Goal: Book appointment/travel/reservation

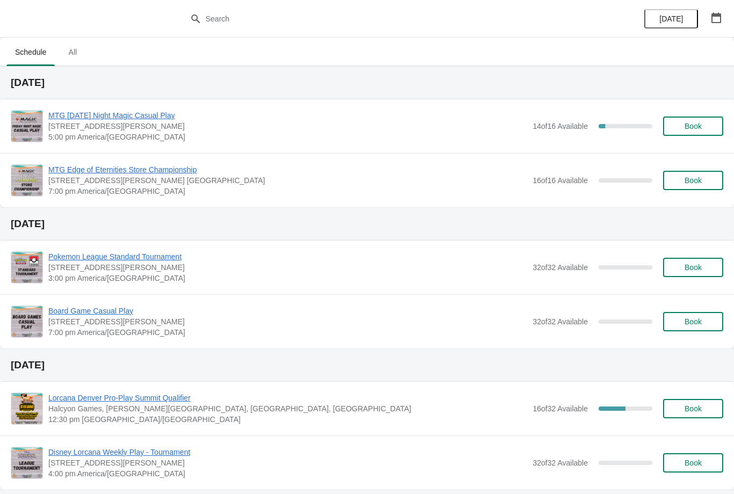
click at [712, 134] on button "Book" at bounding box center [693, 126] width 60 height 19
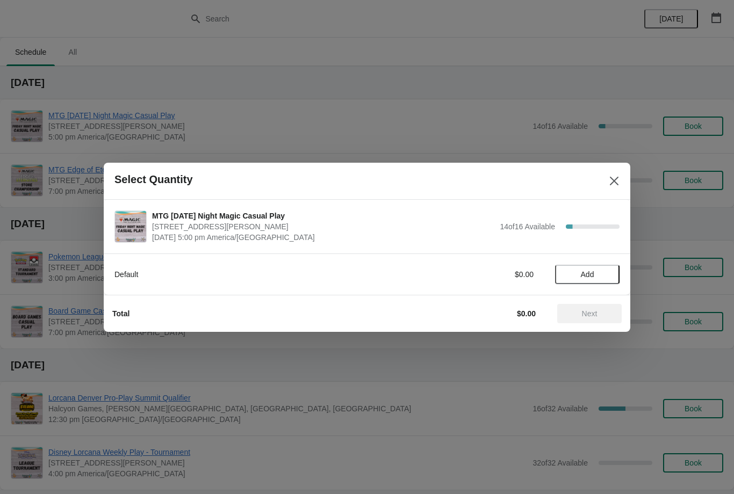
click at [611, 273] on button "Add" at bounding box center [587, 274] width 64 height 19
click at [603, 311] on span "Next" at bounding box center [589, 313] width 47 height 9
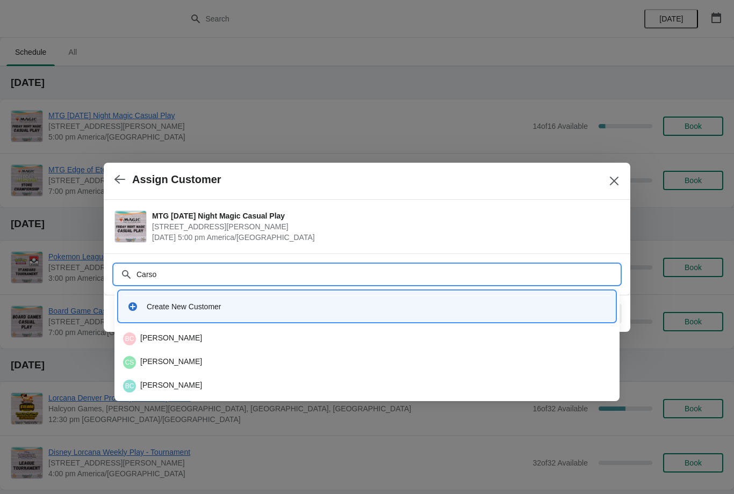
type input "Carson"
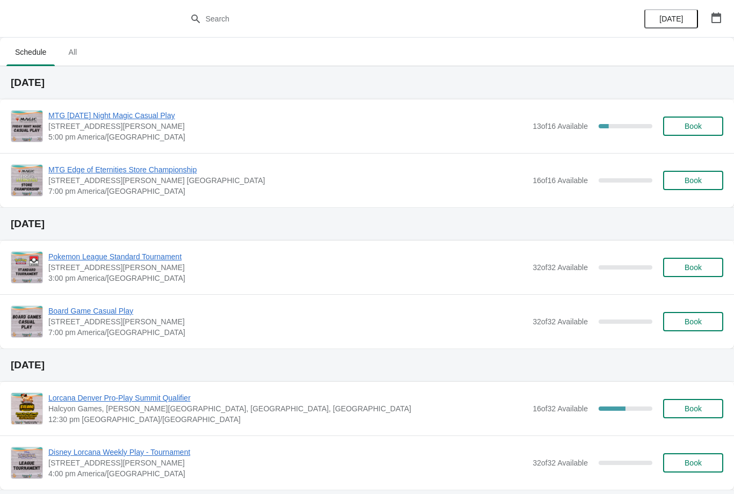
click at [699, 124] on span "Book" at bounding box center [692, 126] width 17 height 9
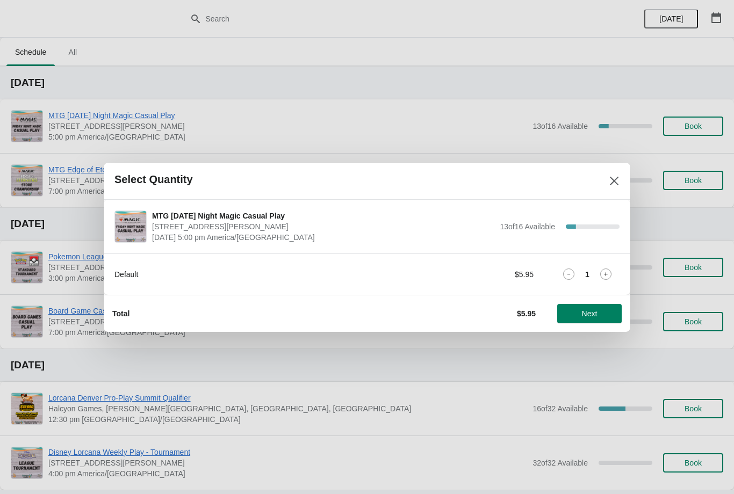
click at [604, 310] on span "Next" at bounding box center [589, 313] width 47 height 9
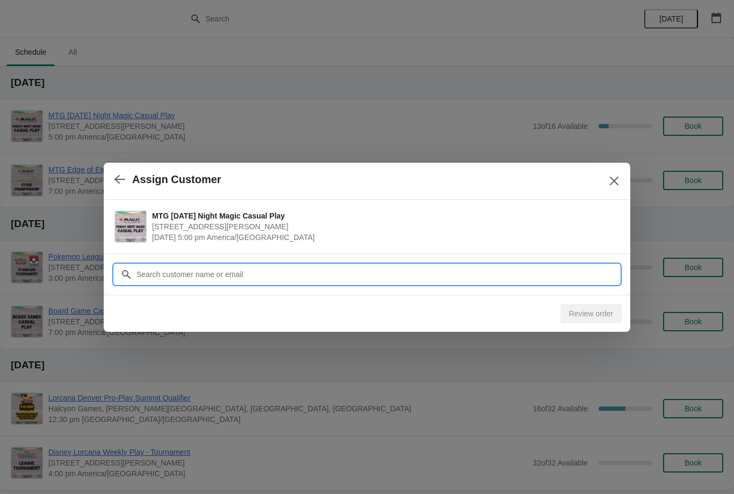
click at [506, 278] on input "Customer" at bounding box center [377, 274] width 483 height 19
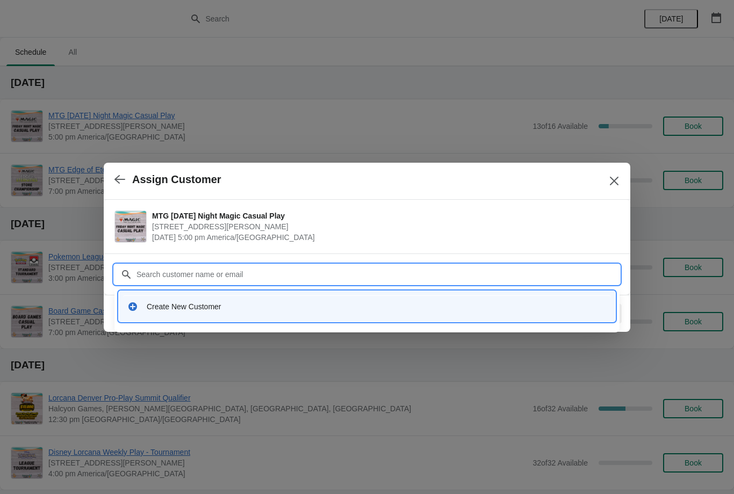
type input "Y"
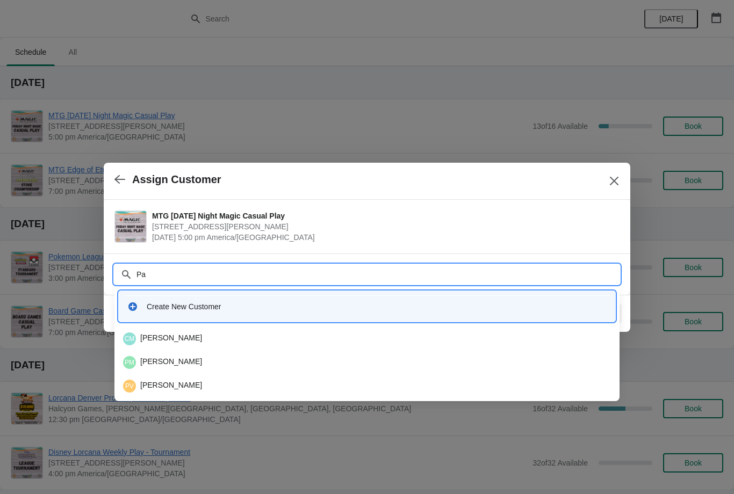
type input "P"
type input "Vong"
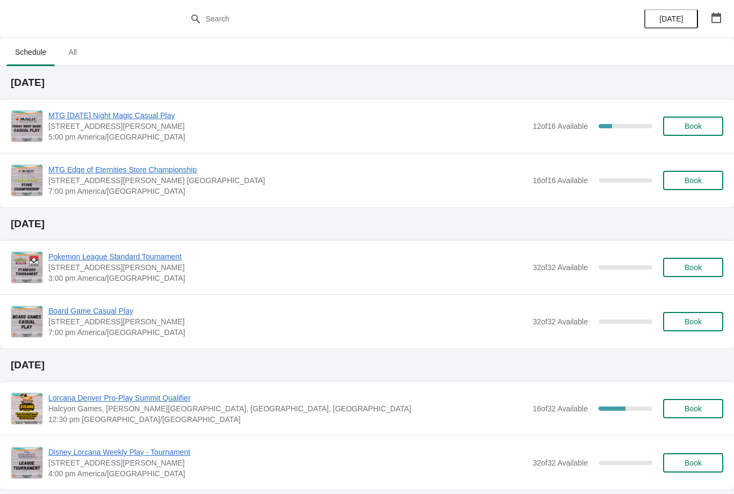
click at [689, 125] on span "Book" at bounding box center [692, 126] width 17 height 9
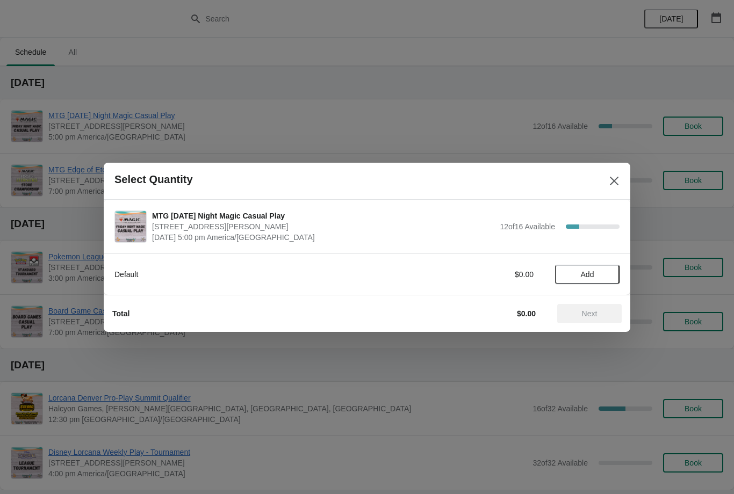
click at [583, 284] on button "Add" at bounding box center [587, 274] width 64 height 19
click at [598, 307] on button "Next" at bounding box center [589, 313] width 64 height 19
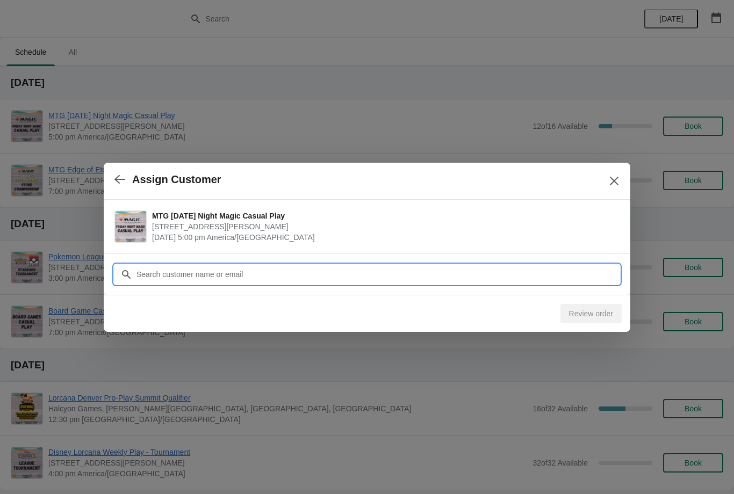
click at [554, 273] on input "Customer" at bounding box center [377, 274] width 483 height 19
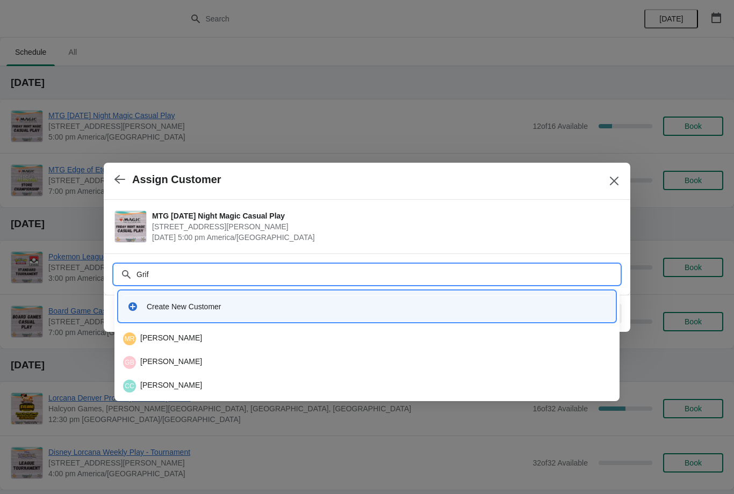
type input "Griff"
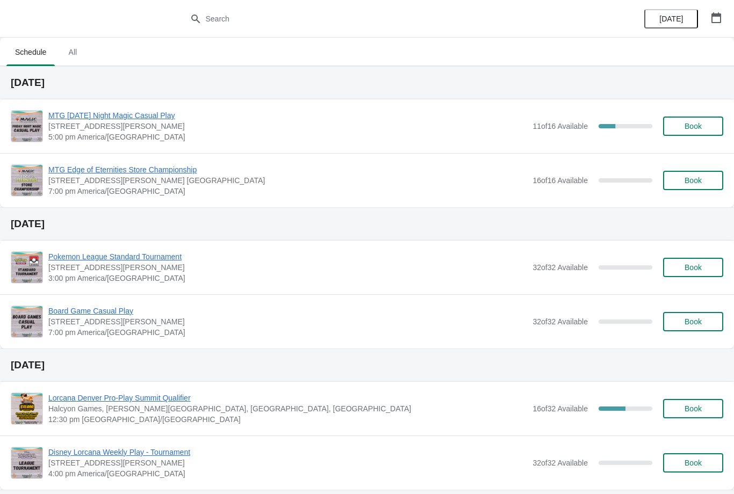
click at [673, 128] on span "Book" at bounding box center [693, 126] width 41 height 9
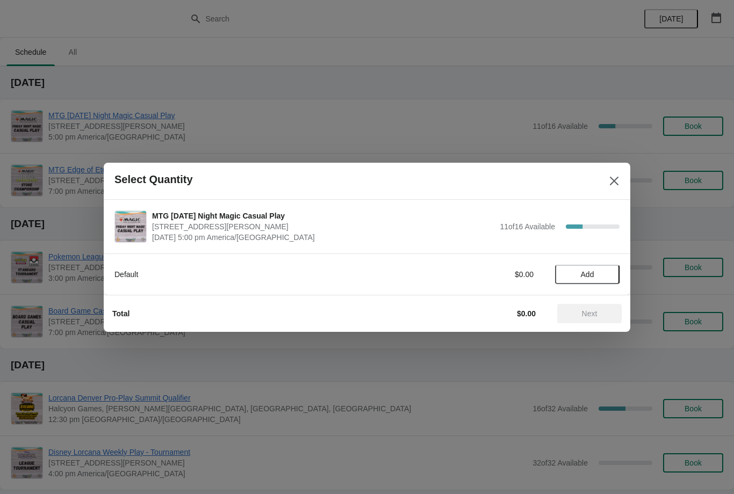
click at [562, 280] on button "Add" at bounding box center [587, 274] width 64 height 19
click at [573, 319] on button "Next" at bounding box center [589, 313] width 64 height 19
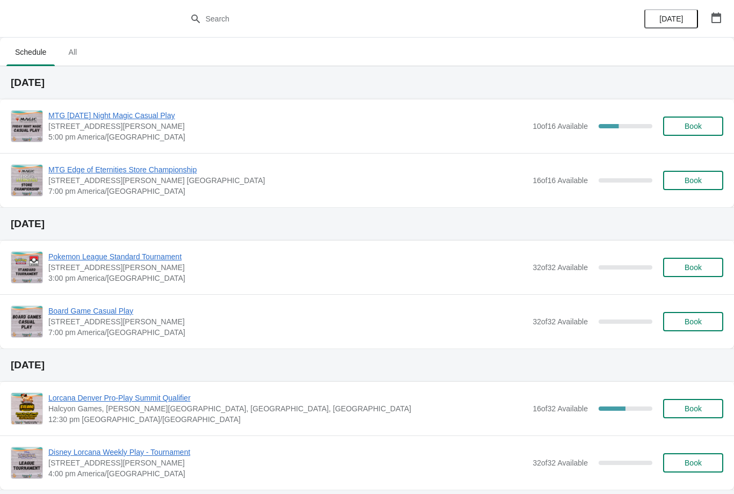
click at [703, 133] on button "Book" at bounding box center [693, 126] width 60 height 19
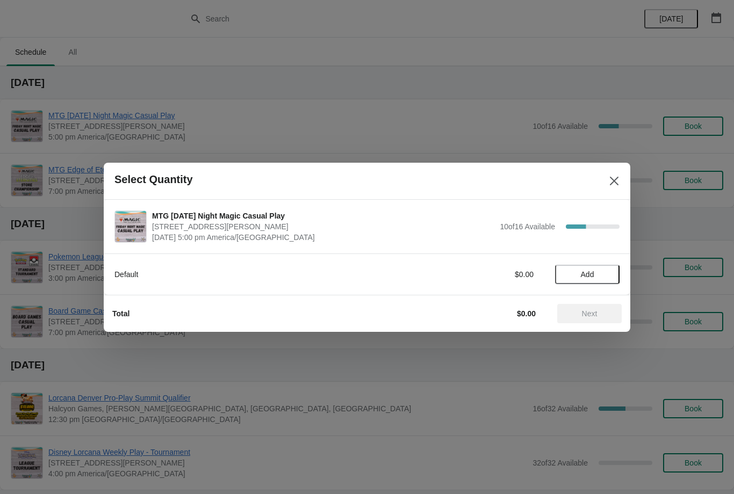
click at [607, 265] on button "Add" at bounding box center [587, 274] width 64 height 19
click at [603, 313] on span "Next" at bounding box center [589, 313] width 47 height 9
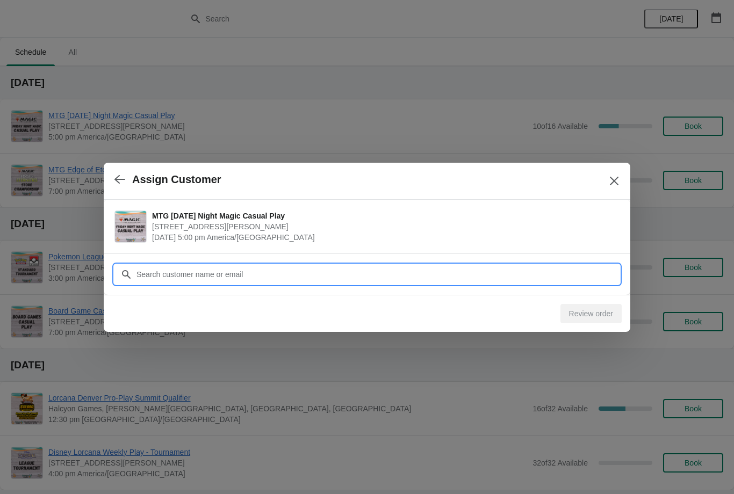
click at [570, 271] on input "Customer" at bounding box center [377, 274] width 483 height 19
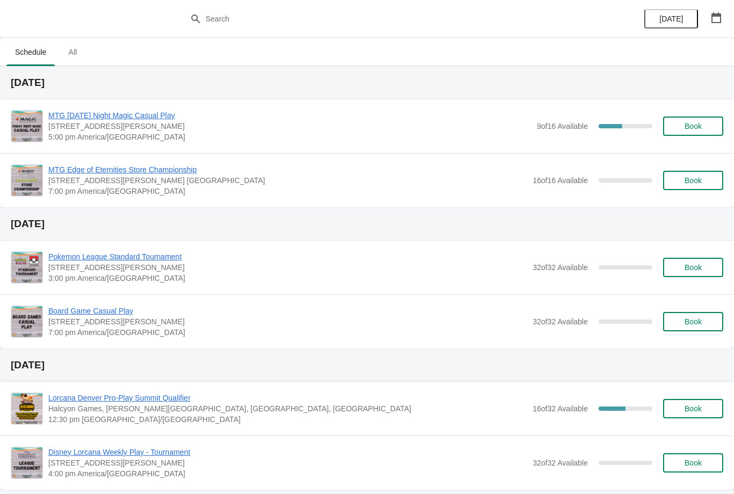
click at [695, 129] on span "Book" at bounding box center [692, 126] width 17 height 9
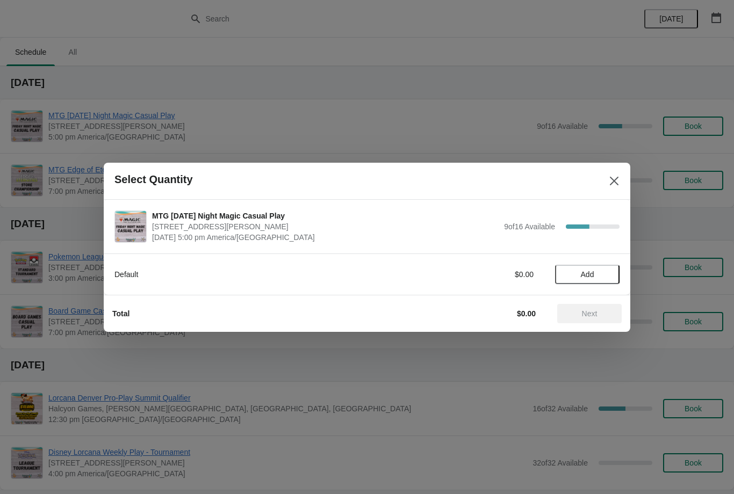
click at [611, 260] on div "Default $0.00 Add" at bounding box center [366, 269] width 505 height 30
click at [610, 278] on span "Add" at bounding box center [587, 274] width 45 height 9
click at [611, 274] on icon at bounding box center [605, 274] width 11 height 11
click at [600, 306] on button "Next" at bounding box center [589, 313] width 64 height 19
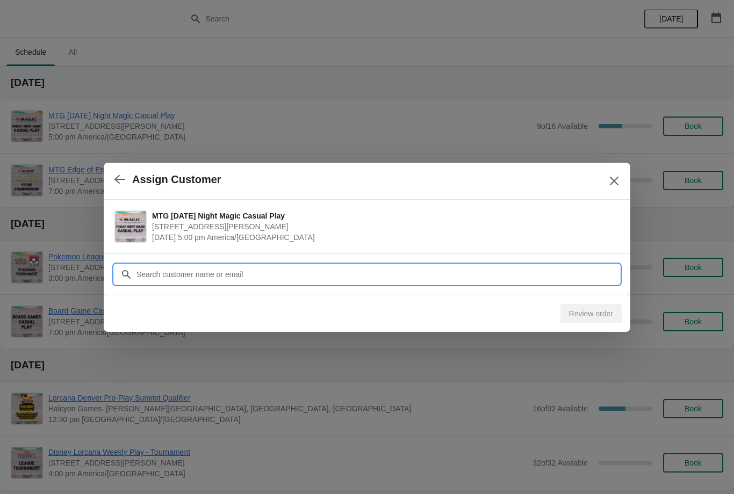
click at [574, 275] on input "Customer" at bounding box center [377, 274] width 483 height 19
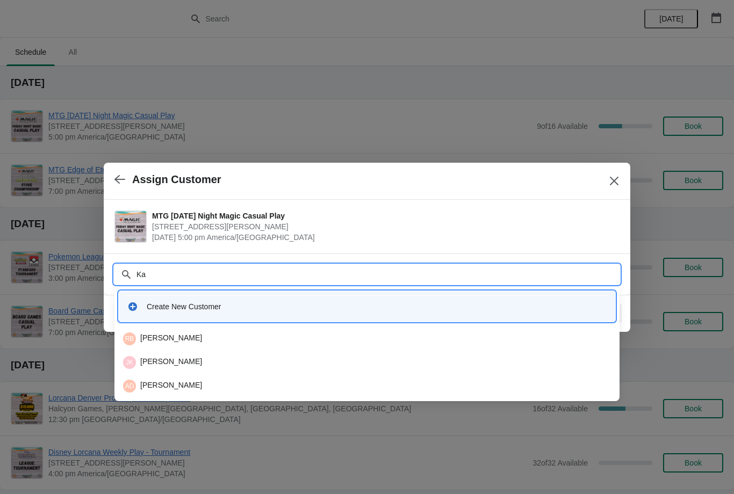
type input "Kas"
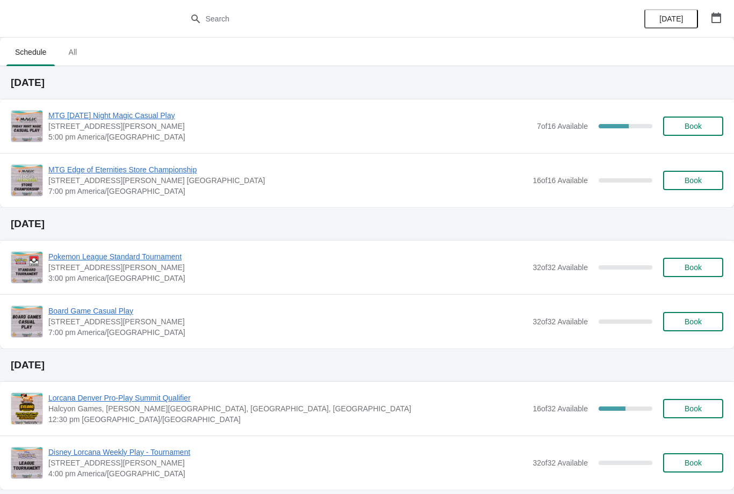
click at [692, 129] on span "Book" at bounding box center [692, 126] width 17 height 9
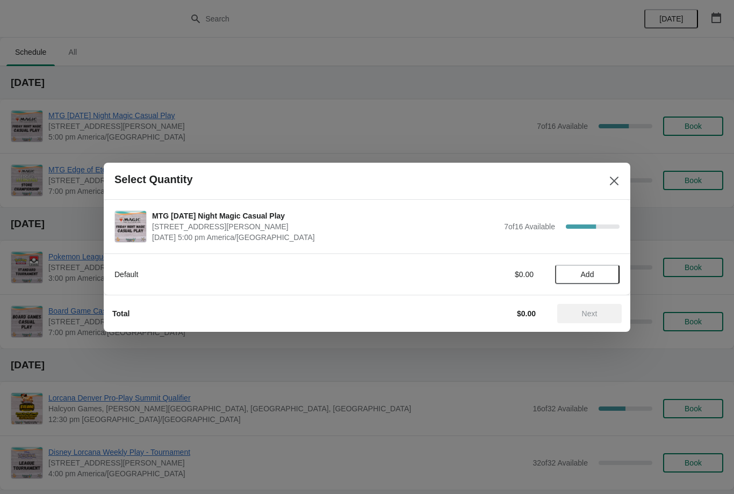
click at [610, 278] on button "Add" at bounding box center [587, 274] width 64 height 19
click at [600, 309] on span "Next" at bounding box center [589, 313] width 47 height 9
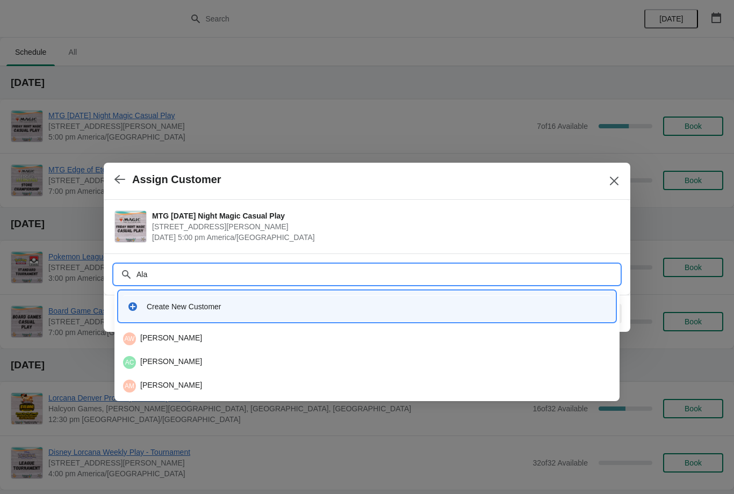
type input "[PERSON_NAME]"
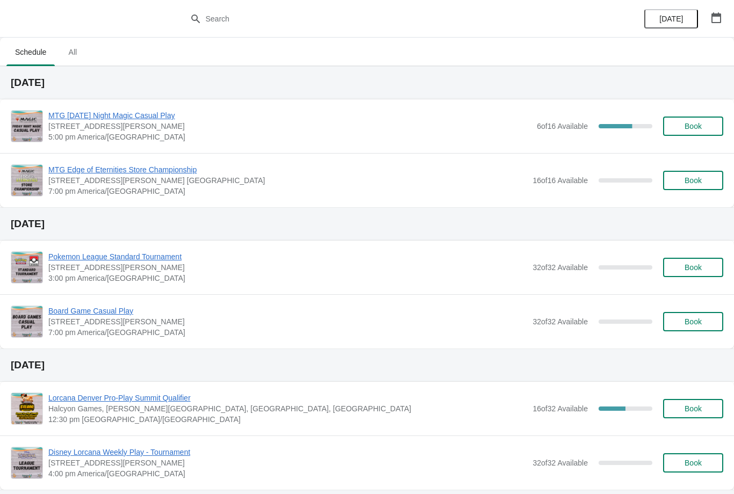
click at [695, 126] on span "Book" at bounding box center [692, 126] width 17 height 9
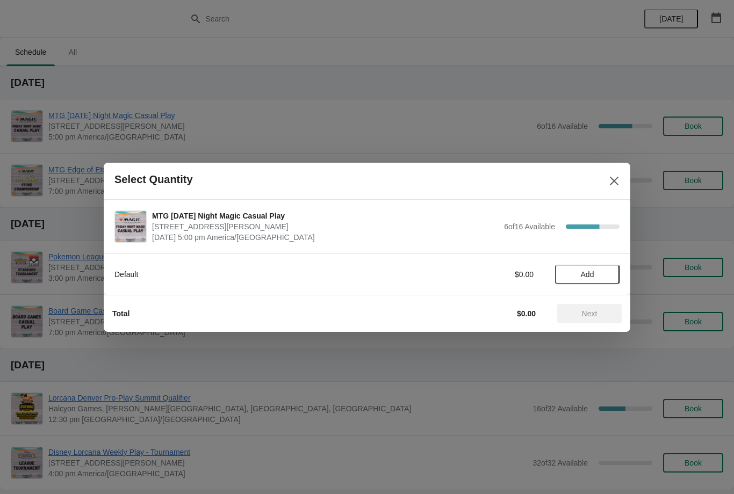
click at [584, 283] on button "Add" at bounding box center [587, 274] width 64 height 19
click at [586, 312] on span "Next" at bounding box center [590, 313] width 16 height 9
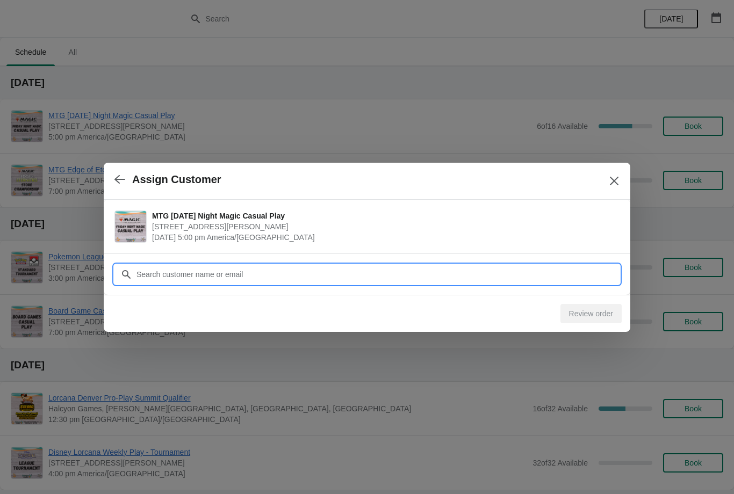
click at [345, 278] on input "Customer" at bounding box center [377, 274] width 483 height 19
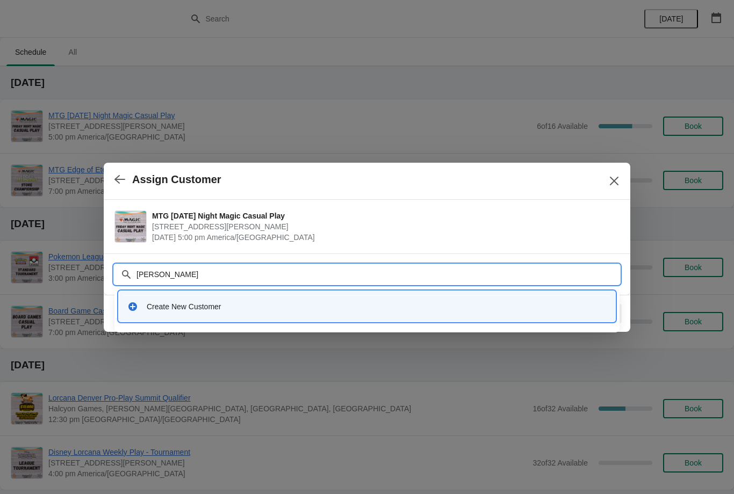
type input "Ethan"
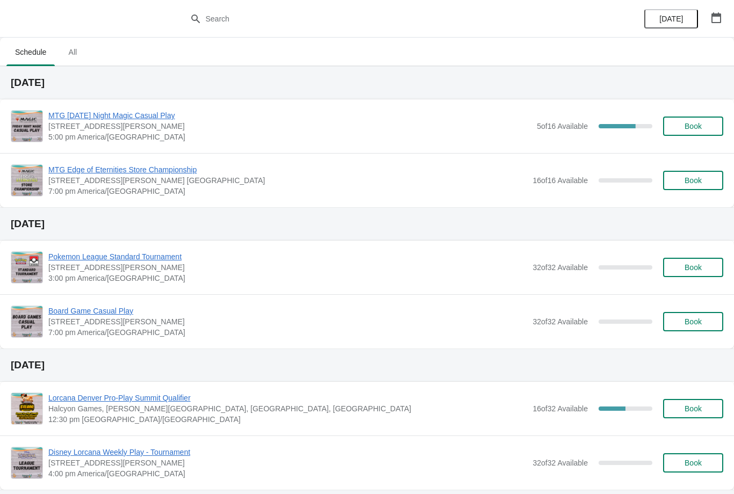
click at [690, 129] on span "Book" at bounding box center [692, 126] width 17 height 9
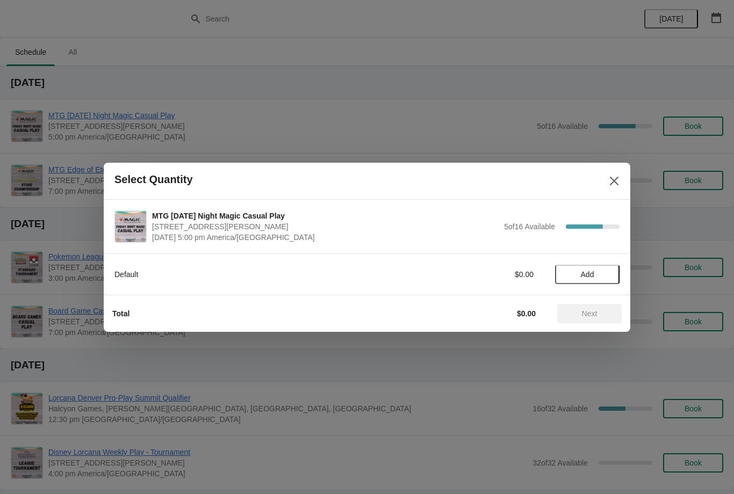
click at [615, 277] on button "Add" at bounding box center [587, 274] width 64 height 19
click at [603, 316] on span "Next" at bounding box center [589, 313] width 47 height 9
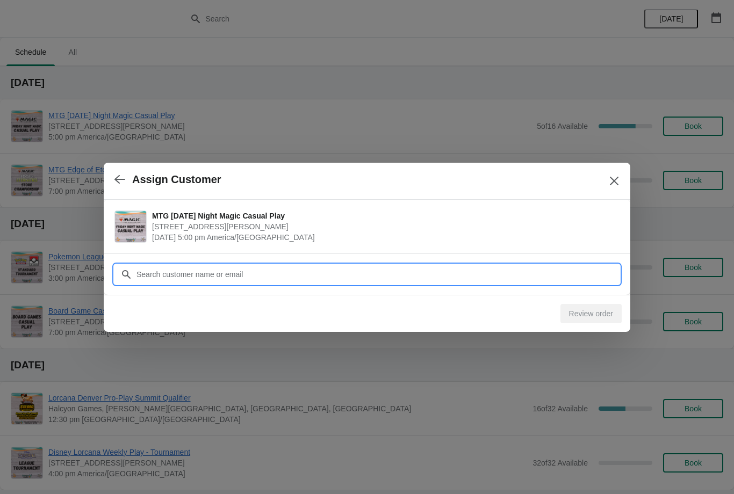
click at [578, 275] on input "Customer" at bounding box center [377, 274] width 483 height 19
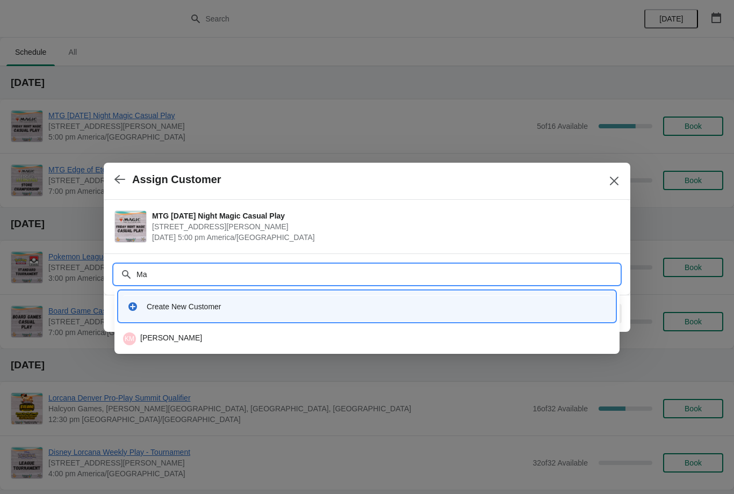
type input "M"
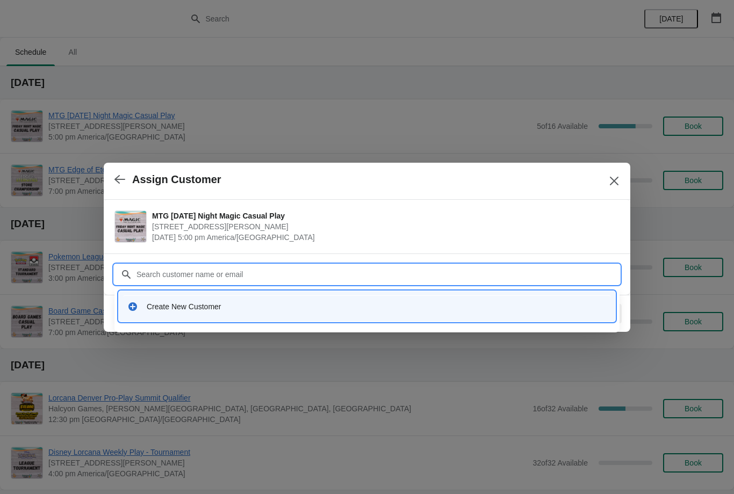
type input "M"
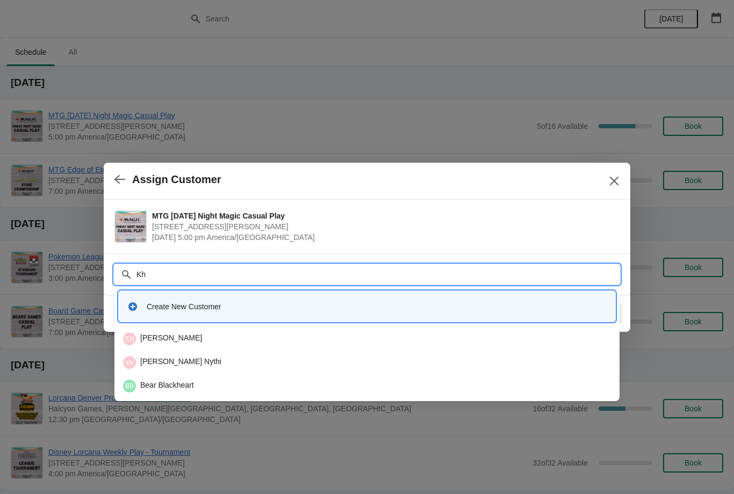
type input "K"
type input "Moham"
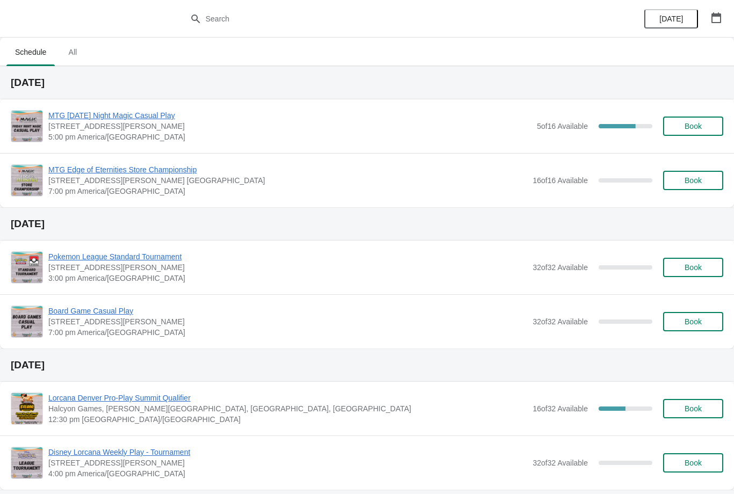
click at [701, 117] on button "Book" at bounding box center [693, 126] width 60 height 19
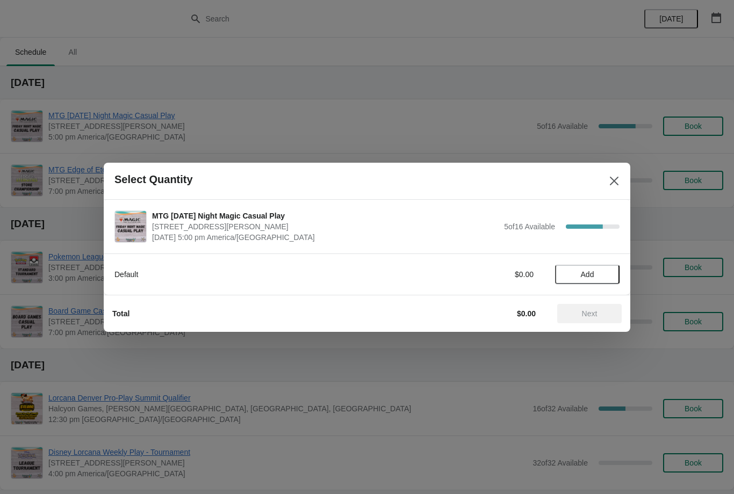
click at [602, 273] on span "Add" at bounding box center [587, 274] width 45 height 9
click at [611, 269] on icon at bounding box center [605, 274] width 11 height 11
click at [609, 276] on icon at bounding box center [605, 274] width 11 height 11
click at [606, 273] on icon at bounding box center [606, 274] width 4 height 4
click at [597, 319] on button "Next" at bounding box center [589, 313] width 64 height 19
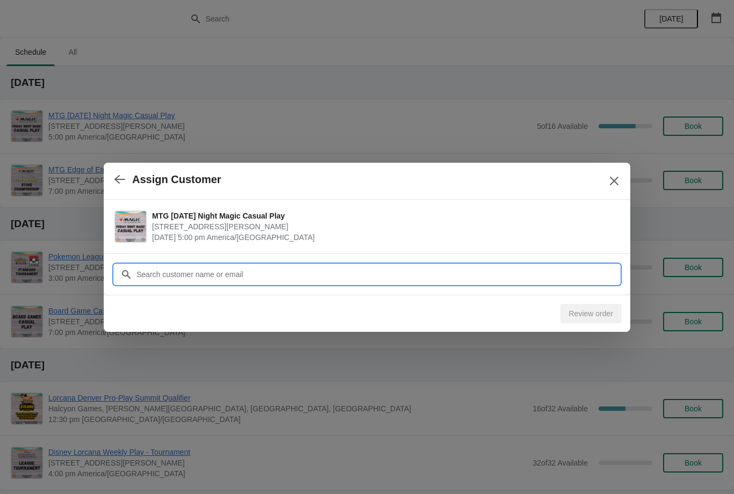
click at [562, 270] on input "Customer" at bounding box center [377, 274] width 483 height 19
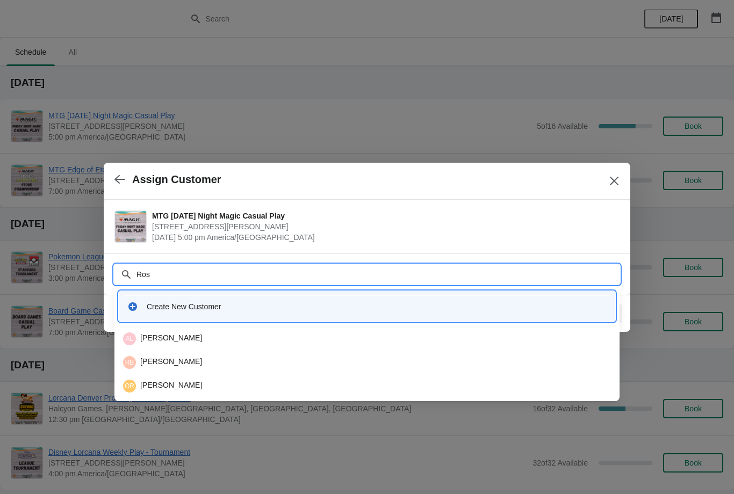
type input "Ross"
click at [330, 334] on div "RE Ross Ellis" at bounding box center [367, 339] width 488 height 13
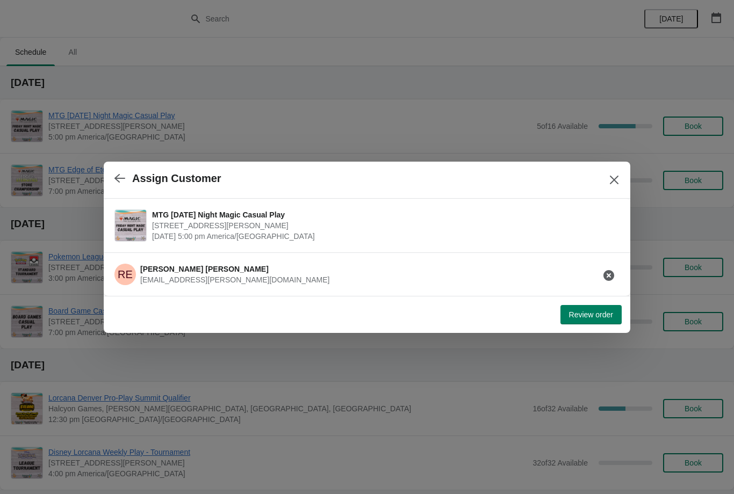
click at [606, 316] on span "Review order" at bounding box center [591, 315] width 44 height 9
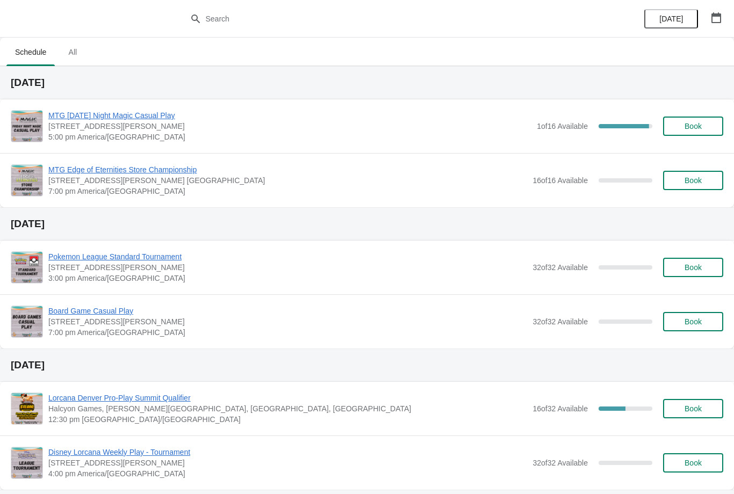
click at [706, 117] on button "Book" at bounding box center [693, 126] width 60 height 19
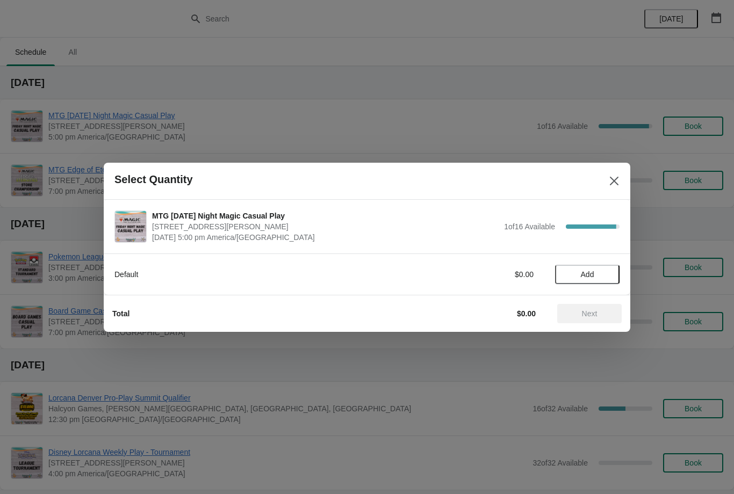
click at [602, 276] on span "Add" at bounding box center [587, 274] width 45 height 9
click at [602, 312] on span "Next" at bounding box center [589, 313] width 47 height 9
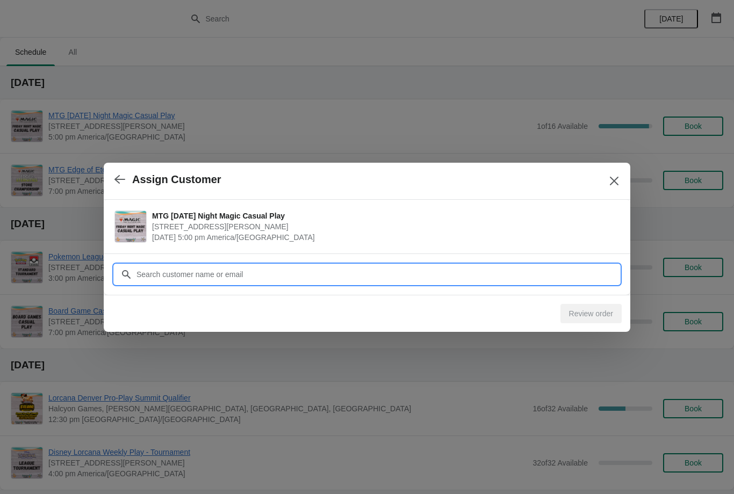
click at [549, 268] on input "Customer" at bounding box center [377, 274] width 483 height 19
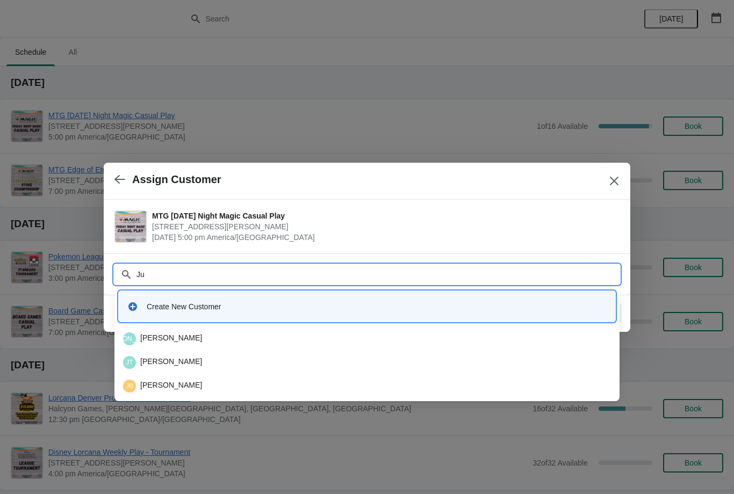
type input "J"
type input "G"
type input "J"
type input "G"
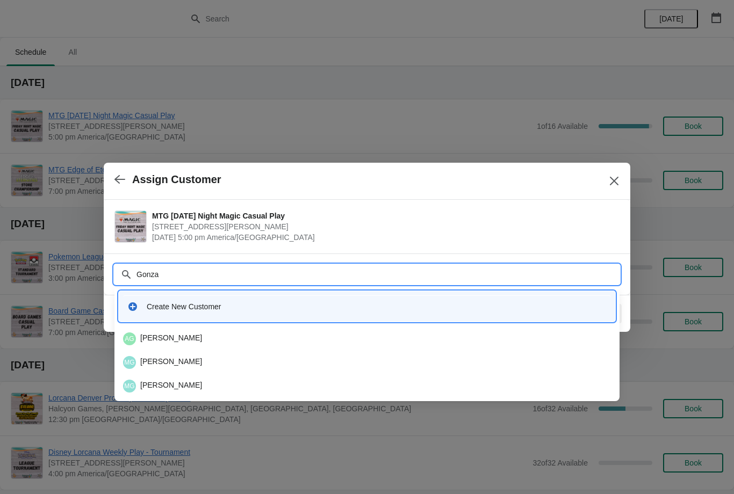
type input "Gonzas"
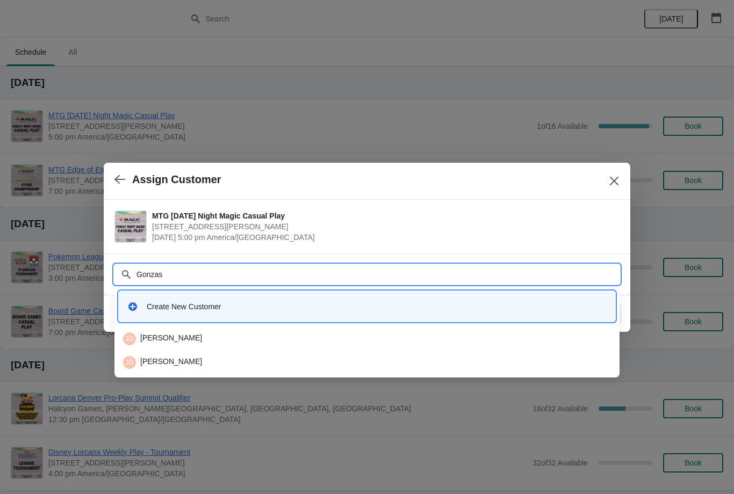
click at [288, 342] on div "JG [PERSON_NAME]" at bounding box center [367, 339] width 488 height 13
